Goal: Navigation & Orientation: Understand site structure

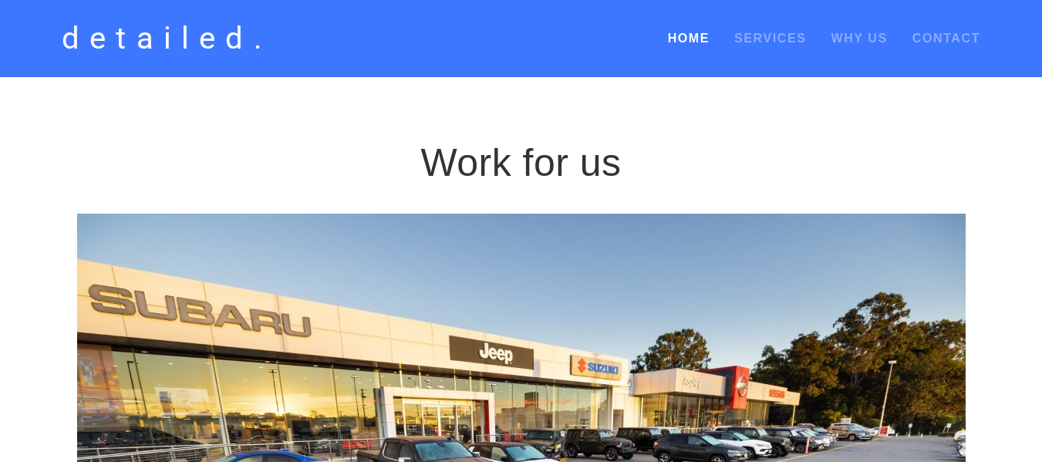
click at [691, 37] on link "Home" at bounding box center [689, 39] width 42 height 28
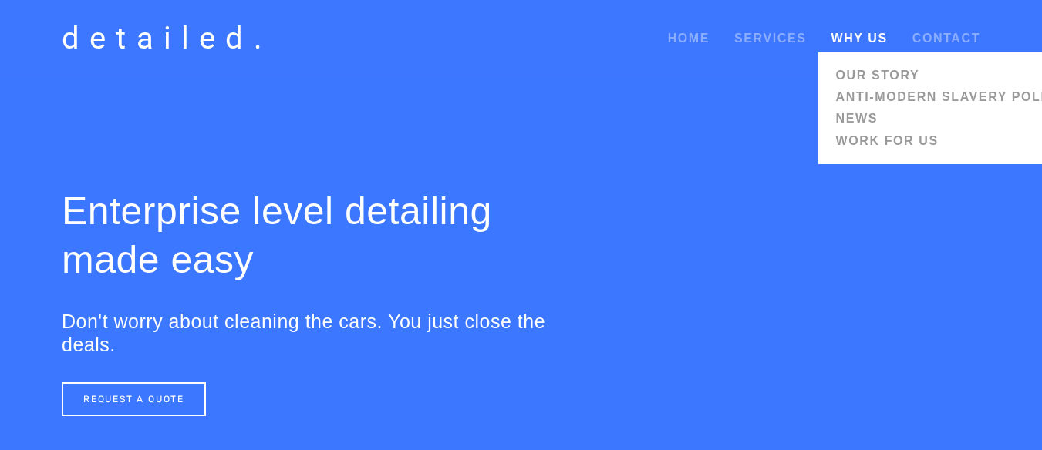
click at [851, 44] on link "Why Us" at bounding box center [859, 38] width 56 height 13
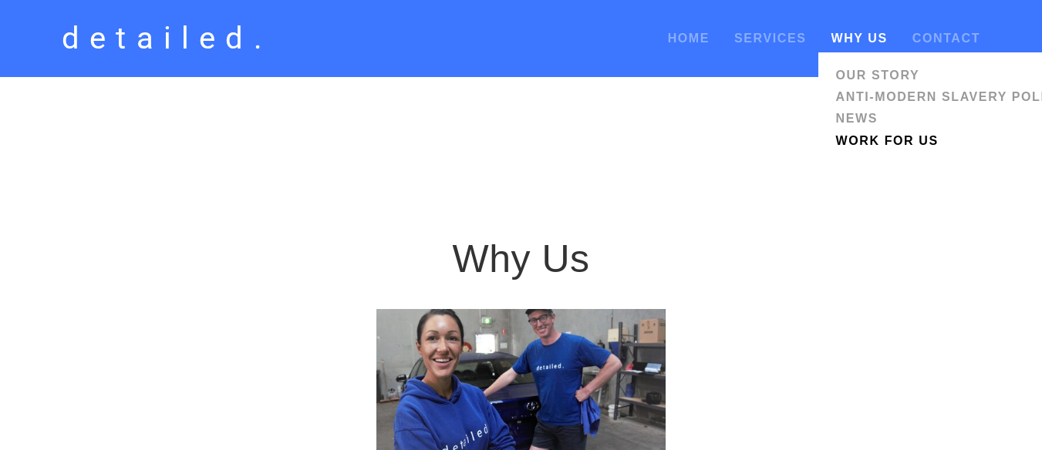
click at [868, 139] on link "Work for us" at bounding box center [950, 141] width 239 height 22
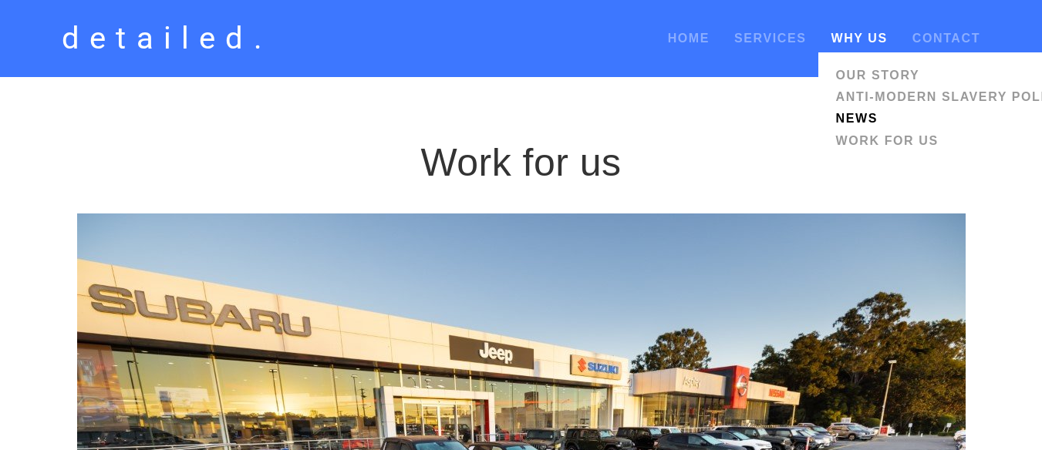
click at [851, 119] on link "News" at bounding box center [950, 119] width 239 height 22
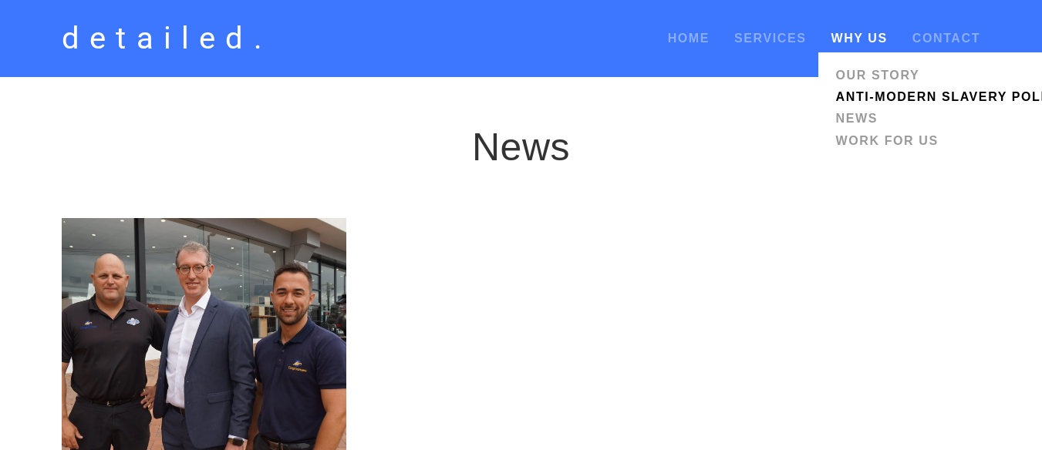
click at [855, 93] on link "Anti-modern Slavery Policy" at bounding box center [950, 97] width 239 height 22
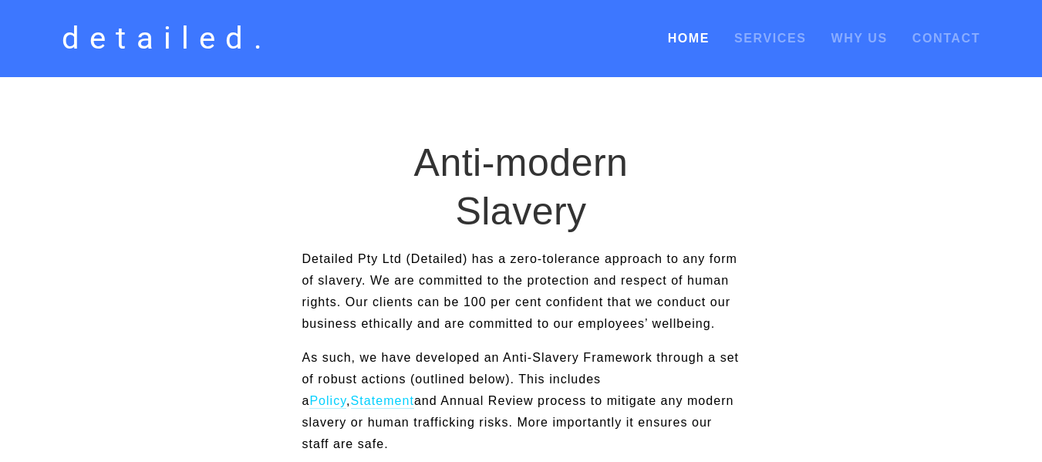
click at [685, 31] on link "Home" at bounding box center [689, 39] width 42 height 28
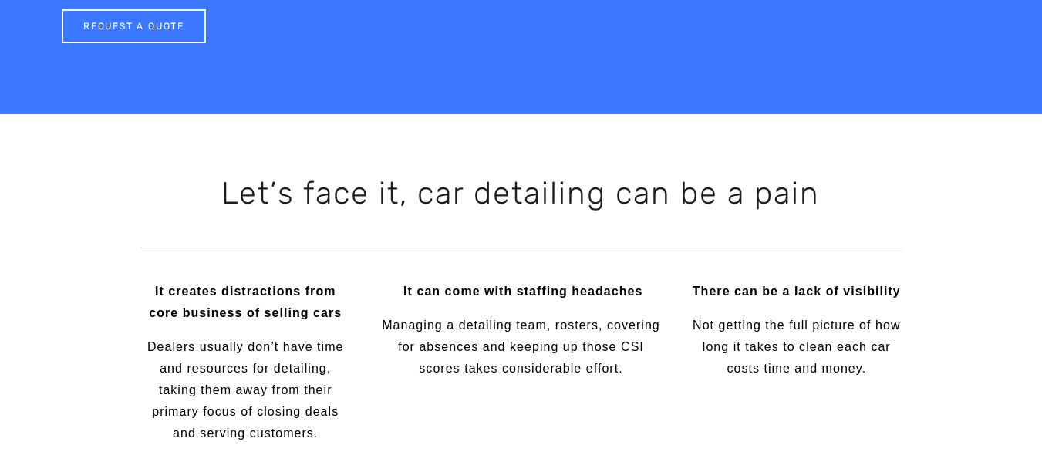
scroll to position [348, 0]
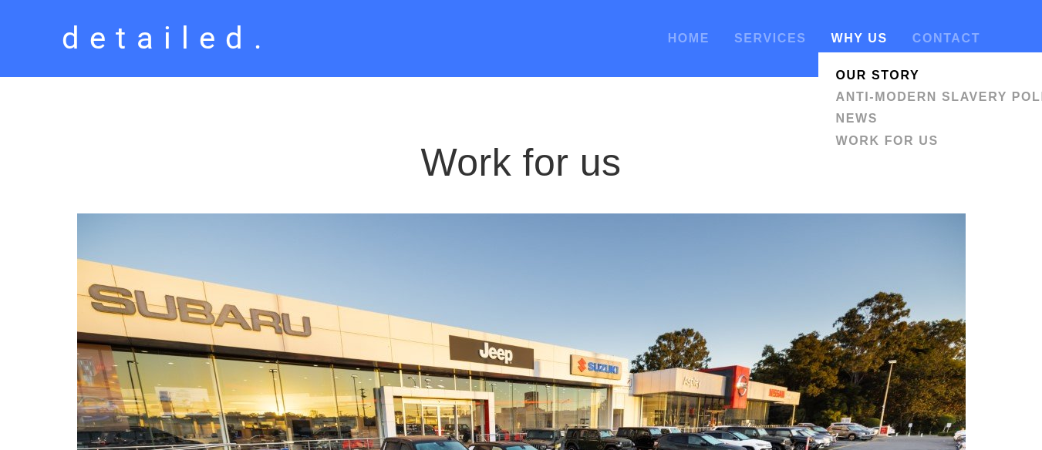
click at [868, 73] on link "Our Story" at bounding box center [950, 76] width 239 height 22
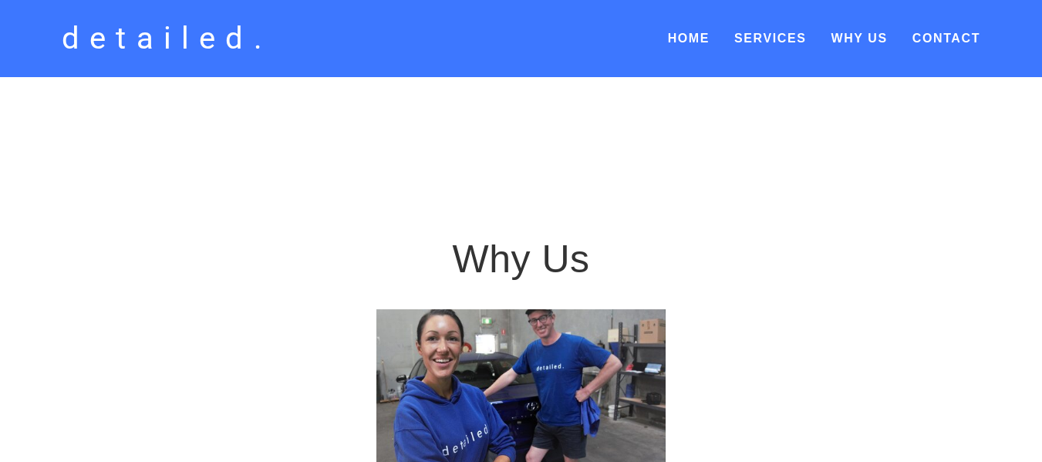
drag, startPoint x: 196, startPoint y: 249, endPoint x: 174, endPoint y: 270, distance: 30.6
click at [174, 270] on div at bounding box center [206, 248] width 315 height 52
